Goal: Register for event/course

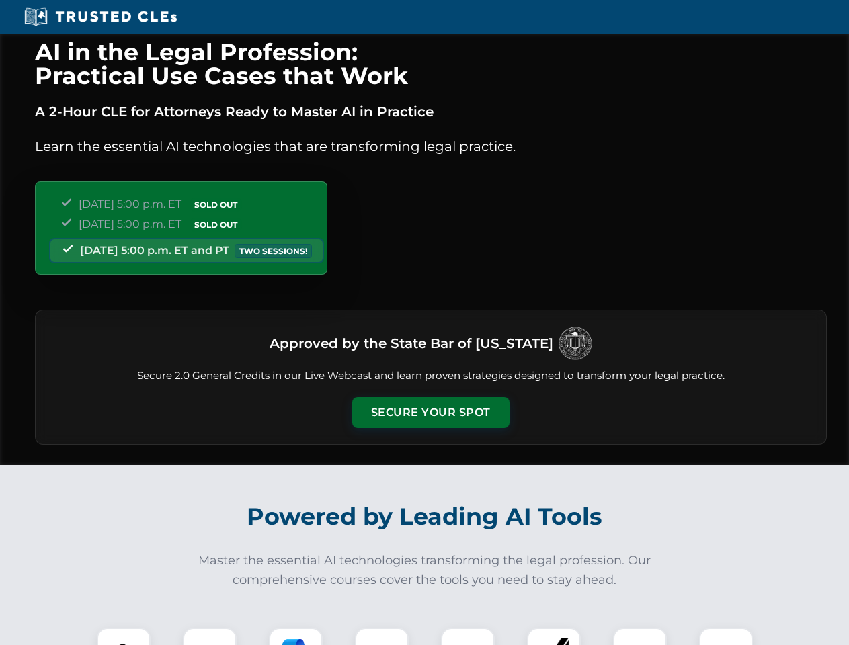
click at [430, 413] on button "Secure Your Spot" at bounding box center [430, 412] width 157 height 31
click at [124, 636] on img at bounding box center [123, 654] width 39 height 39
click at [210, 636] on div at bounding box center [210, 654] width 54 height 54
click at [296, 636] on div at bounding box center [296, 654] width 54 height 54
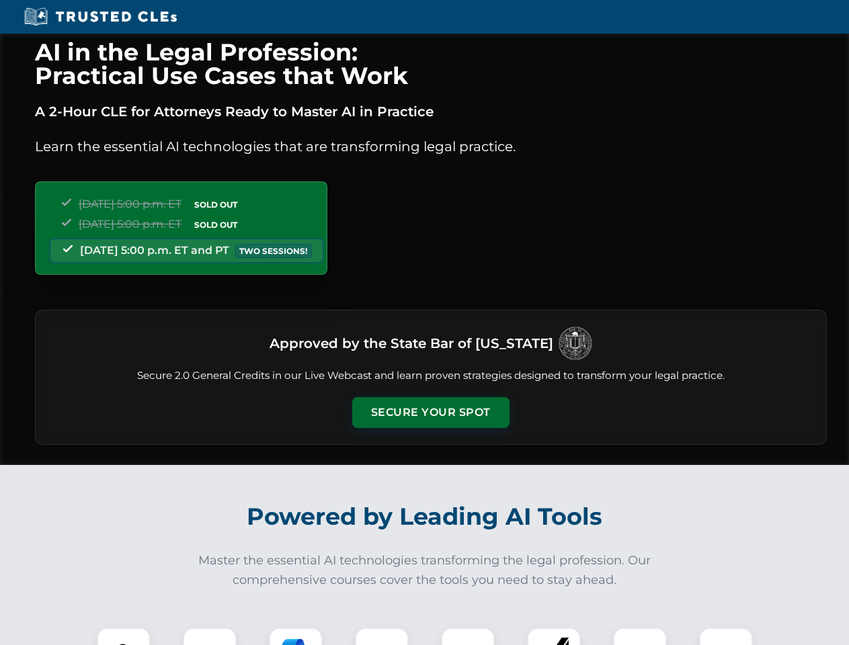
scroll to position [976, 0]
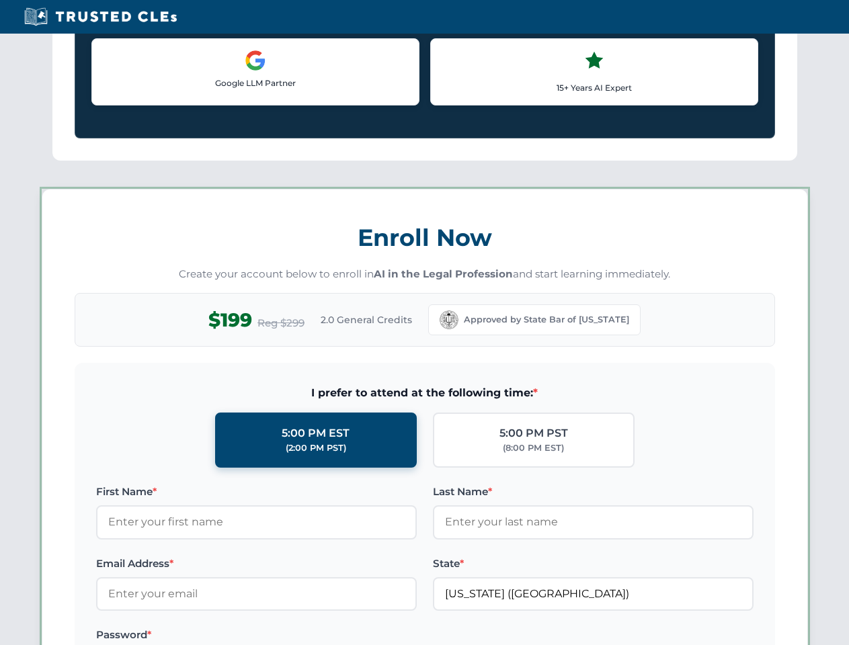
click at [468, 636] on div "AI in the Legal Profession: Practical Use Cases that Work A 2-Hour CLE for Atto…" at bounding box center [424, 629] width 849 height 3143
